Goal: Use online tool/utility: Utilize a website feature to perform a specific function

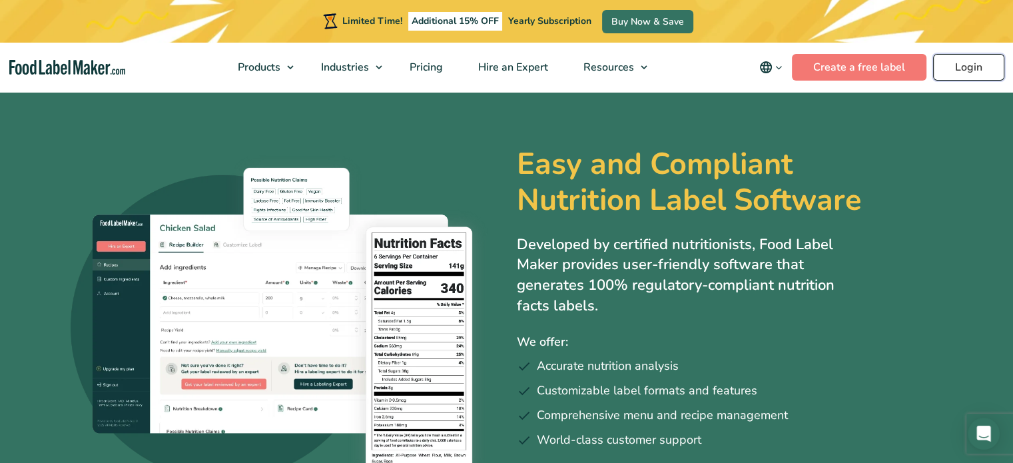
click at [985, 55] on link "Login" at bounding box center [968, 67] width 71 height 27
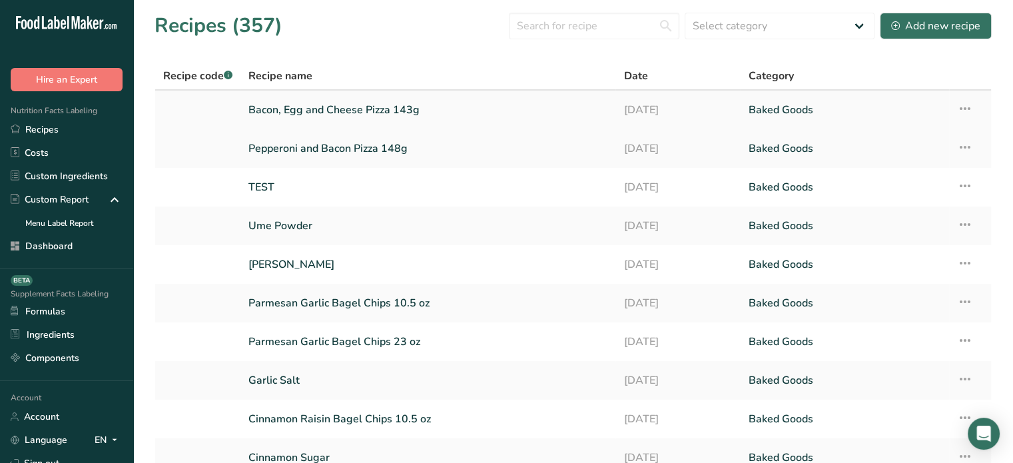
click at [373, 114] on link "Bacon, Egg and Cheese Pizza 143g" at bounding box center [427, 110] width 359 height 28
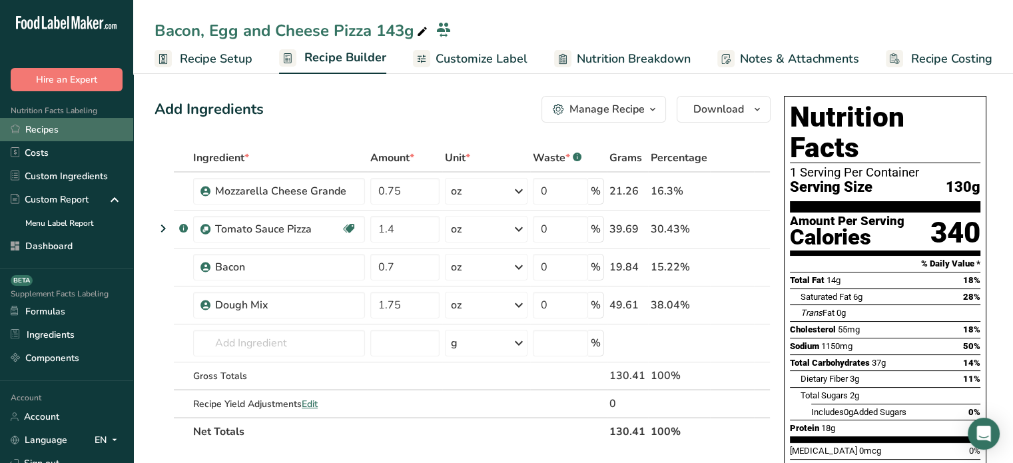
click at [95, 132] on link "Recipes" at bounding box center [66, 129] width 133 height 23
